Goal: Task Accomplishment & Management: Complete application form

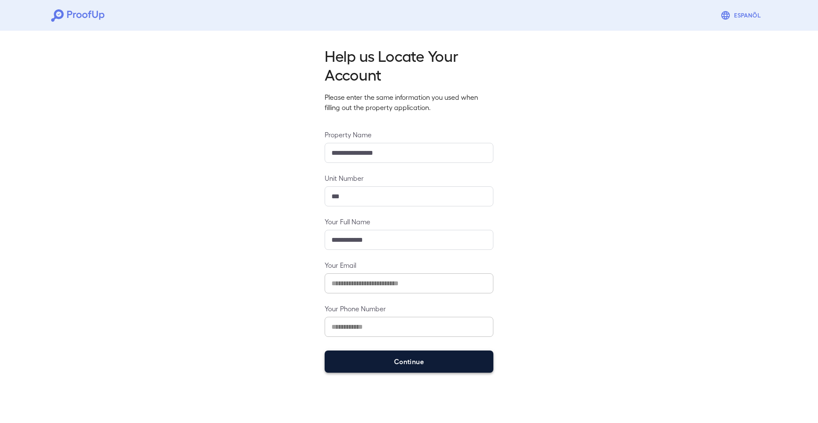
click at [385, 357] on button "Continue" at bounding box center [409, 361] width 169 height 22
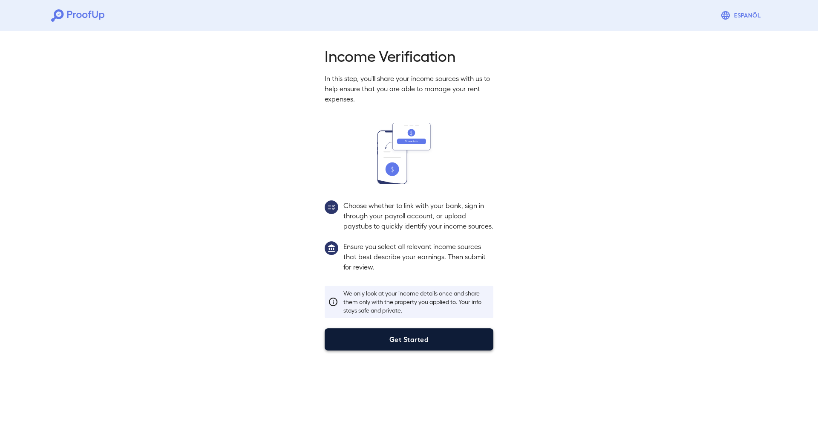
click at [452, 349] on button "Get Started" at bounding box center [409, 339] width 169 height 22
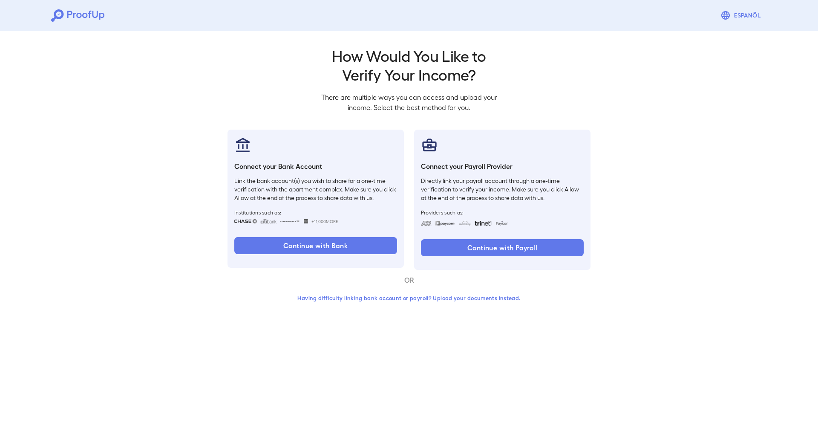
click at [387, 296] on button "Having difficulty linking bank account or payroll? Upload your documents instea…" at bounding box center [409, 297] width 249 height 15
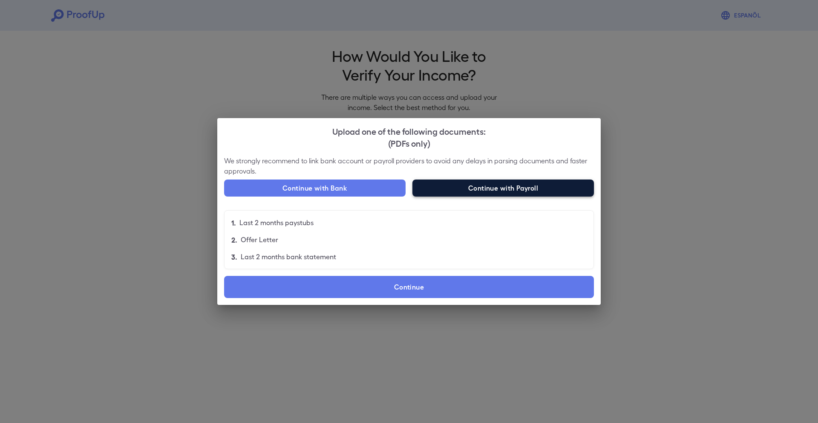
click at [513, 188] on button "Continue with Payroll" at bounding box center [504, 187] width 182 height 17
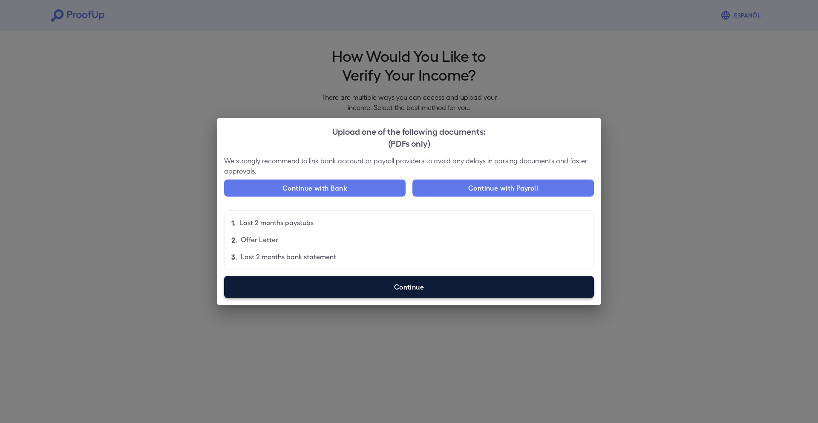
click at [438, 289] on label "Continue" at bounding box center [409, 287] width 370 height 22
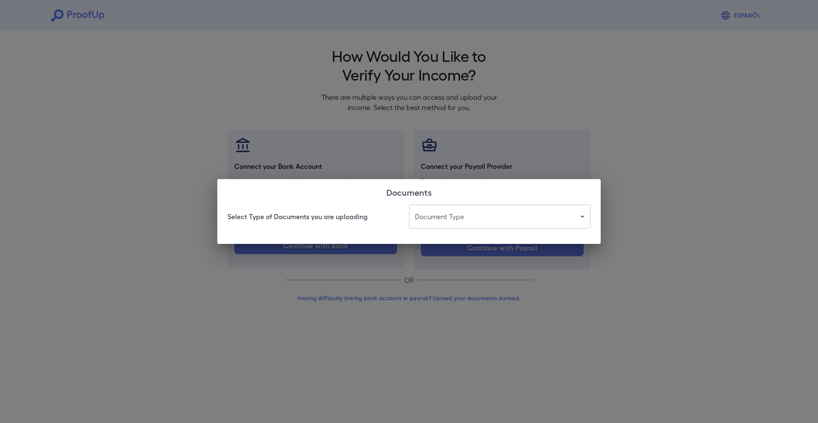
click at [462, 217] on body "Espanõl Go back How Would You Like to Verify Your Income? There are multiple wa…" at bounding box center [409, 163] width 818 height 326
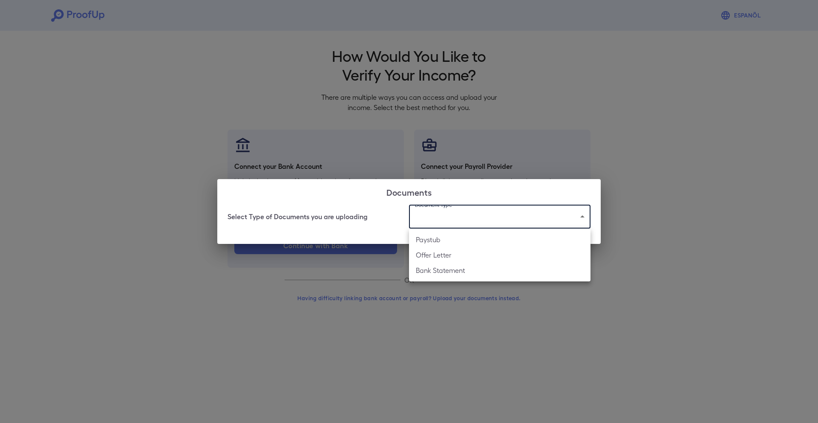
click at [444, 234] on li "Paystub" at bounding box center [500, 239] width 182 height 15
type input "*******"
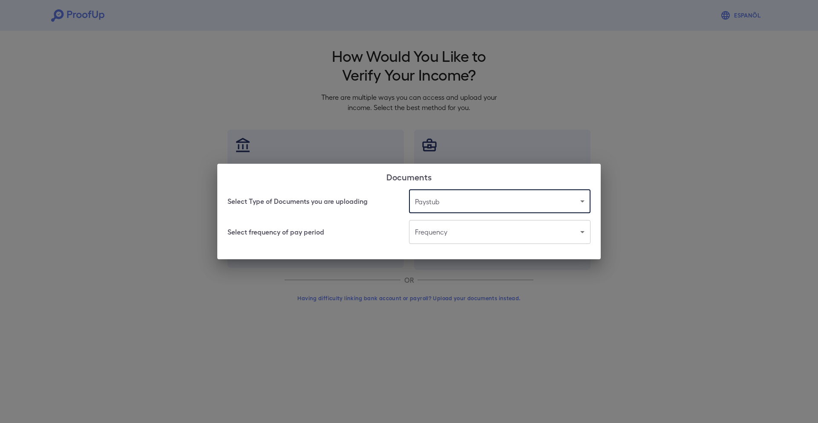
click at [444, 234] on body "Espanõl Go back How Would You Like to Verify Your Income? There are multiple wa…" at bounding box center [409, 163] width 818 height 326
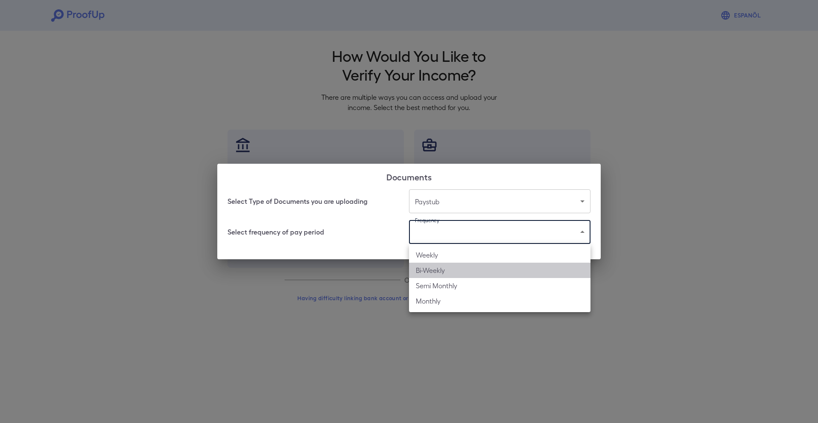
click at [442, 270] on li "Bi-Weekly" at bounding box center [500, 270] width 182 height 15
type input "*********"
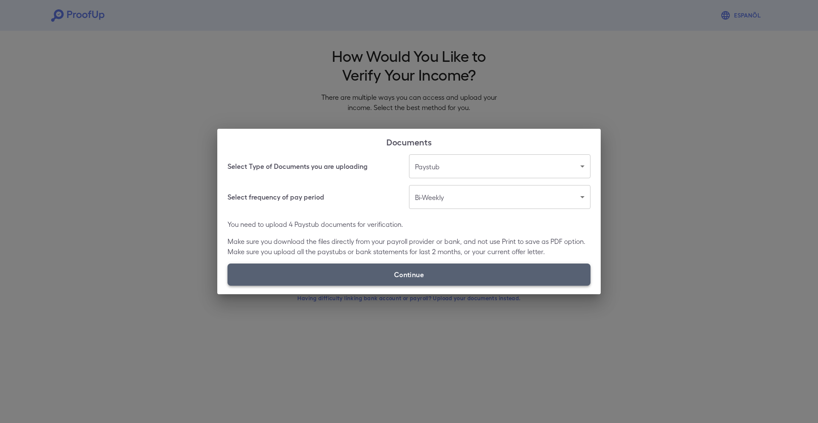
click at [424, 275] on label "Continue" at bounding box center [409, 274] width 363 height 22
click at [228, 285] on input "Continue" at bounding box center [228, 285] width 0 height 0
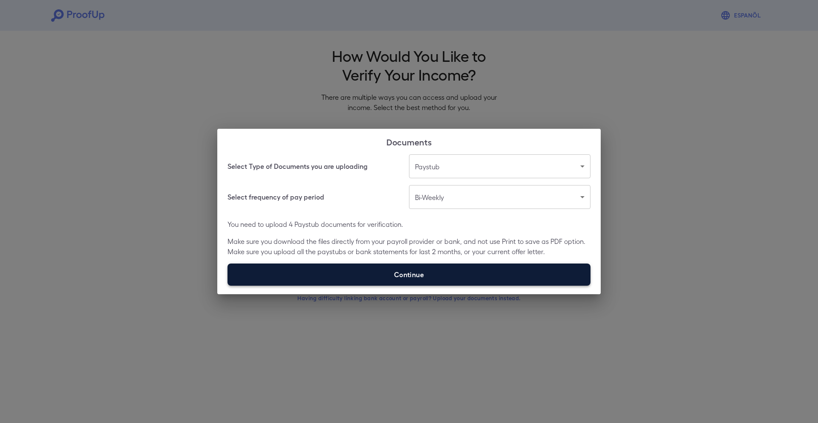
type input "**********"
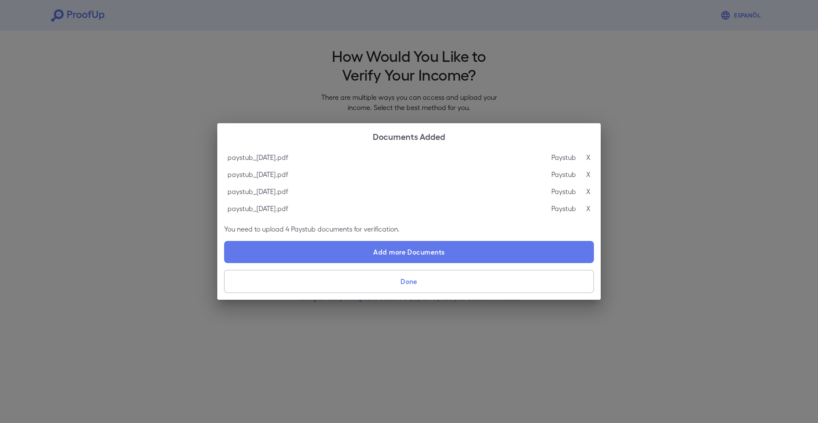
click at [423, 272] on button "Done" at bounding box center [409, 281] width 370 height 23
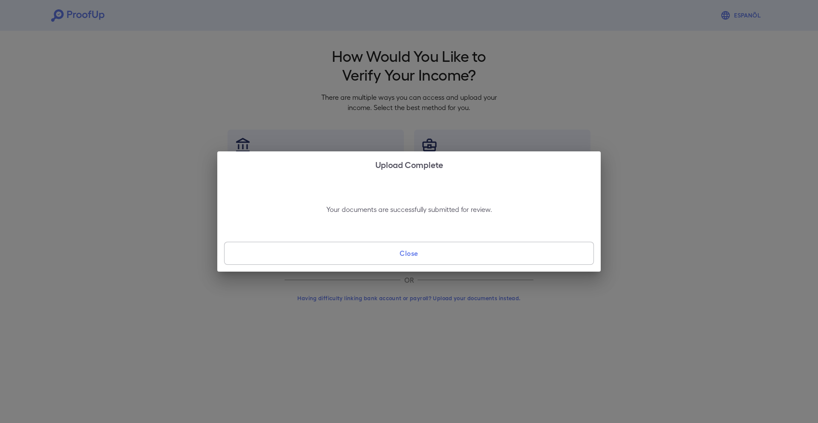
click at [423, 250] on button "Close" at bounding box center [409, 253] width 370 height 23
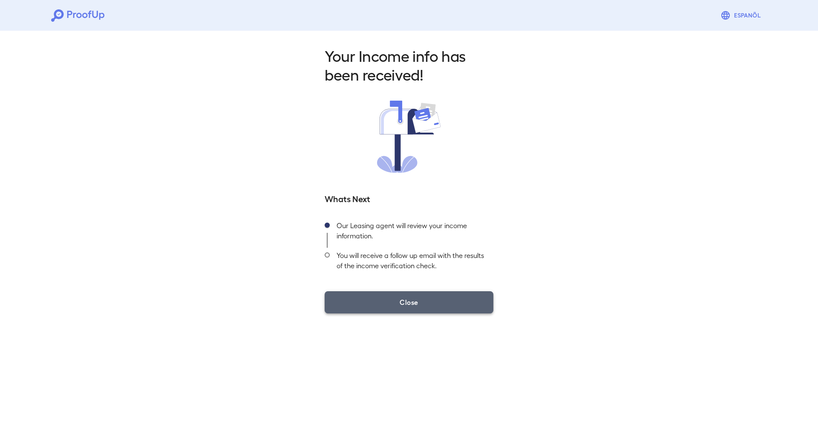
click at [422, 302] on button "Close" at bounding box center [409, 302] width 169 height 22
click at [396, 305] on button "Close" at bounding box center [409, 302] width 169 height 22
